Goal: Submit feedback/report problem

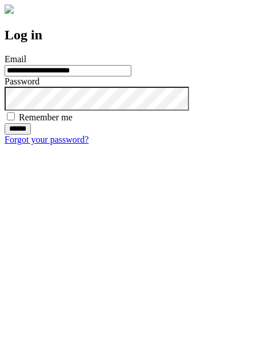
type input "**********"
click at [31, 135] on input "******" at bounding box center [18, 128] width 26 height 11
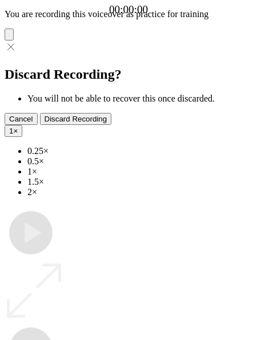
type input "**********"
